Goal: Task Accomplishment & Management: Manage account settings

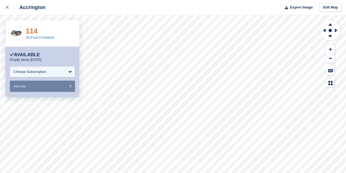
click at [30, 30] on link "114" at bounding box center [32, 31] width 12 height 8
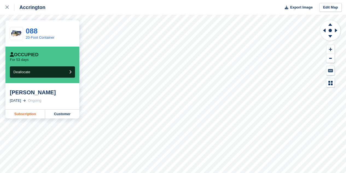
click at [38, 112] on link "Subscription" at bounding box center [25, 113] width 40 height 9
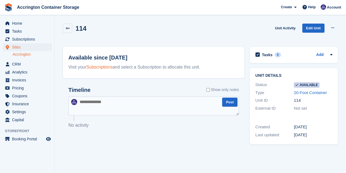
click at [107, 69] on link "Subscriptions" at bounding box center [99, 67] width 26 height 5
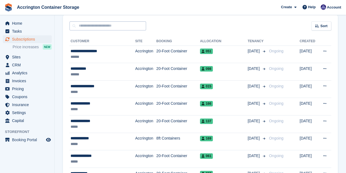
scroll to position [47, 0]
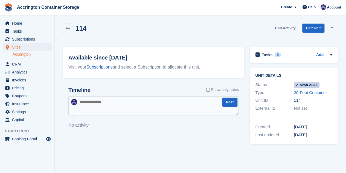
click at [285, 27] on link "Unit Activity" at bounding box center [285, 28] width 25 height 9
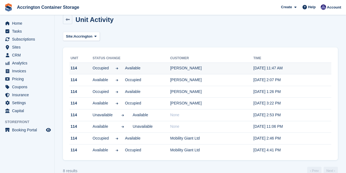
scroll to position [9, 0]
click at [131, 68] on span "Available" at bounding box center [133, 68] width 16 height 6
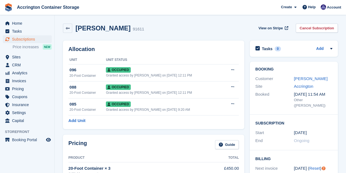
drag, startPoint x: 181, startPoint y: 118, endPoint x: 189, endPoint y: 116, distance: 9.0
click at [189, 116] on div "Allocation Unit Unit Status 096 20-Foot Container Occupied Granted access by Ja…" at bounding box center [153, 84] width 181 height 88
click at [149, 32] on div "Dominic Avison 91611 View on Stripe Cancel Subscription" at bounding box center [200, 28] width 275 height 9
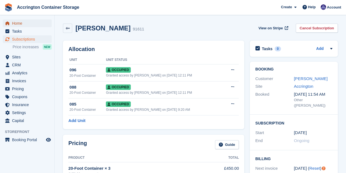
click at [26, 25] on span "Home" at bounding box center [28, 23] width 33 height 8
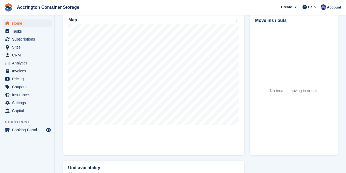
scroll to position [171, 0]
